Goal: Information Seeking & Learning: Learn about a topic

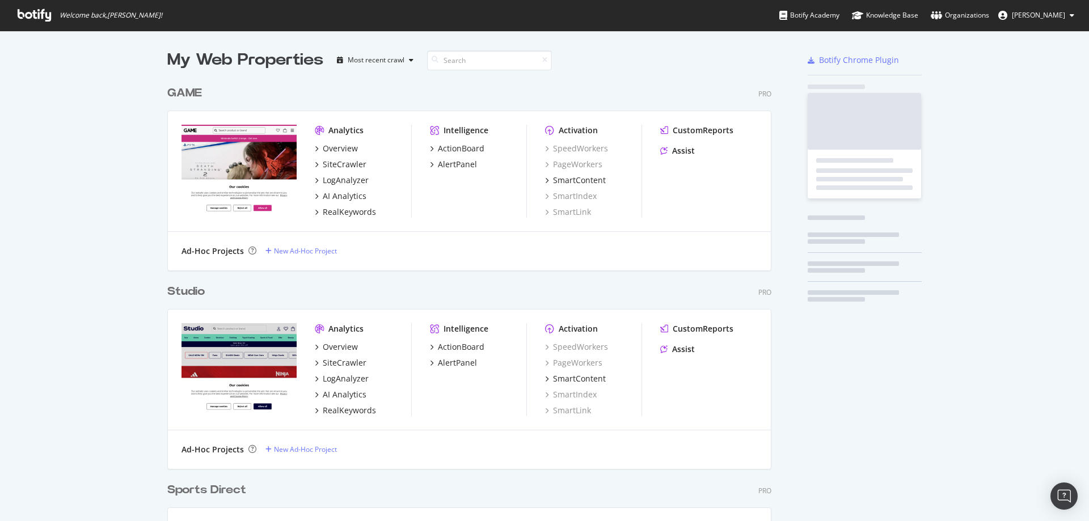
scroll to position [901, 605]
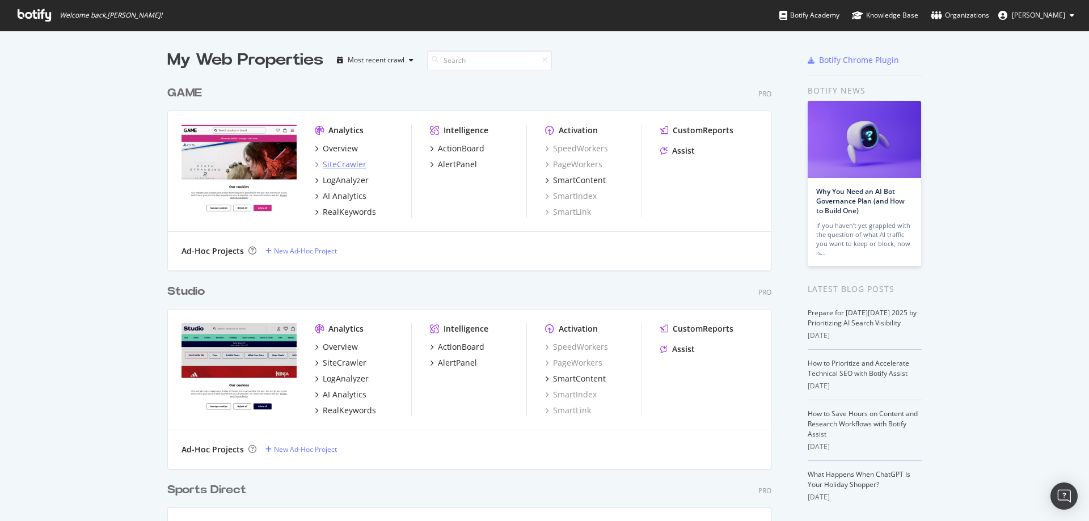
click at [339, 160] on div "SiteCrawler" at bounding box center [345, 164] width 44 height 11
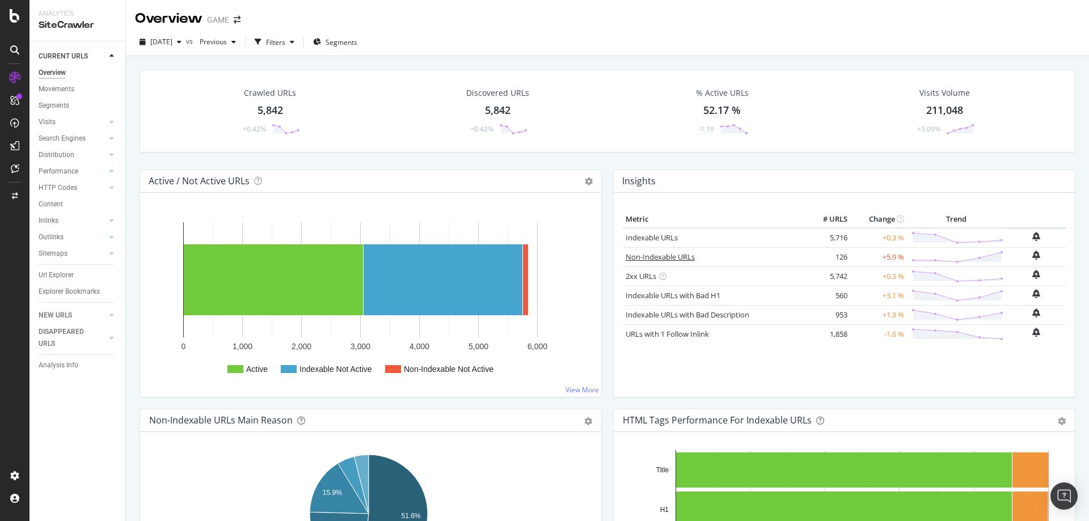
click at [651, 259] on link "Non-Indexable URLs" at bounding box center [660, 257] width 69 height 10
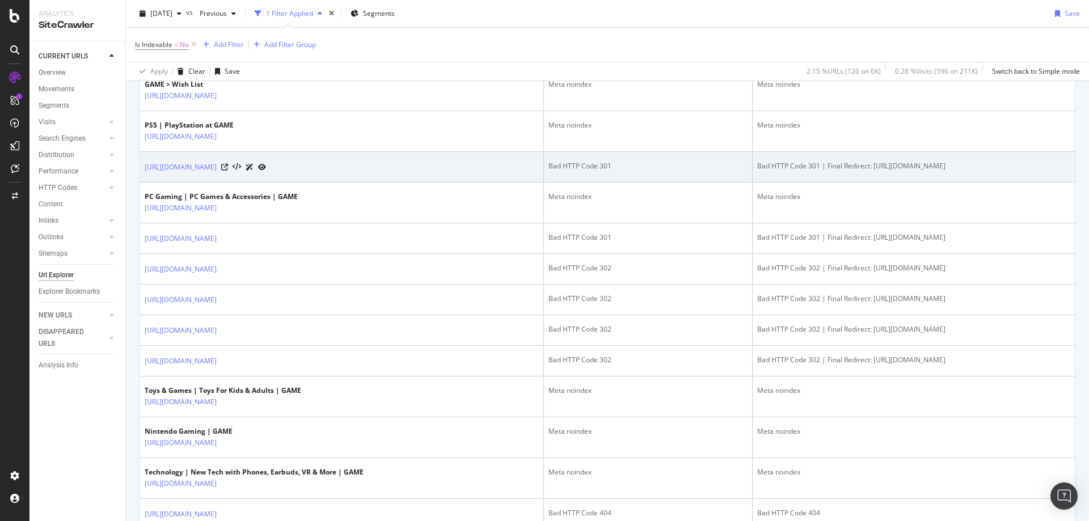
scroll to position [567, 0]
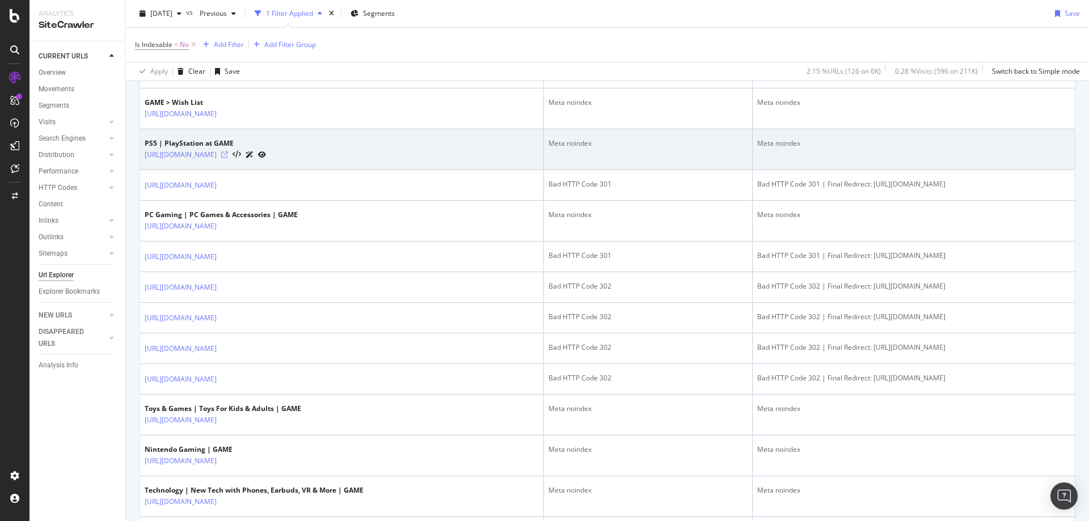
click at [228, 155] on icon at bounding box center [224, 154] width 7 height 7
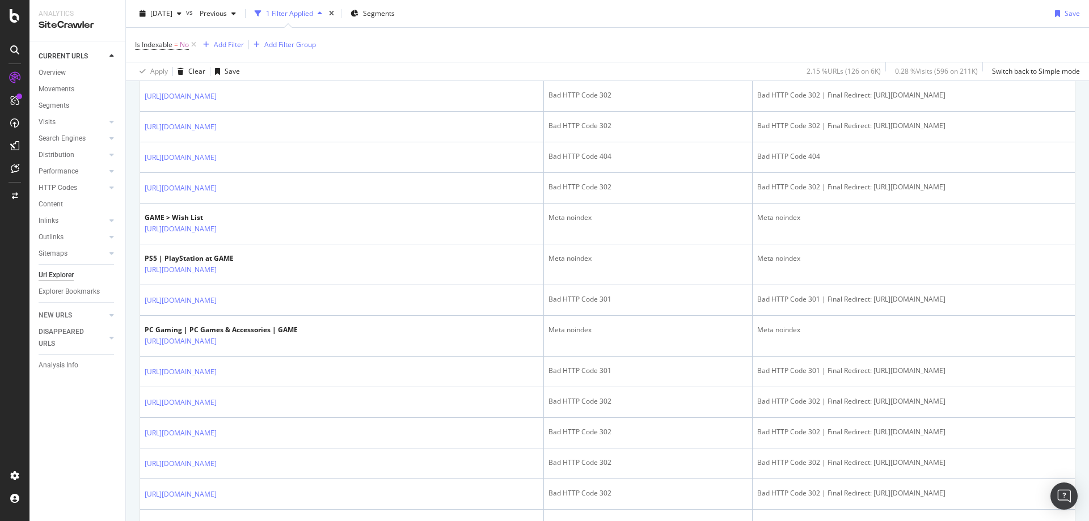
scroll to position [340, 0]
